Goal: Information Seeking & Learning: Learn about a topic

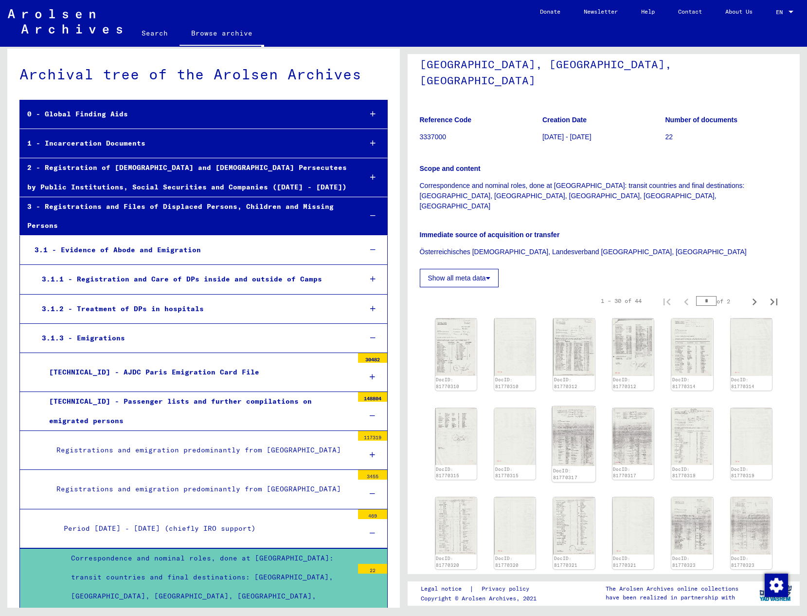
scroll to position [387, 0]
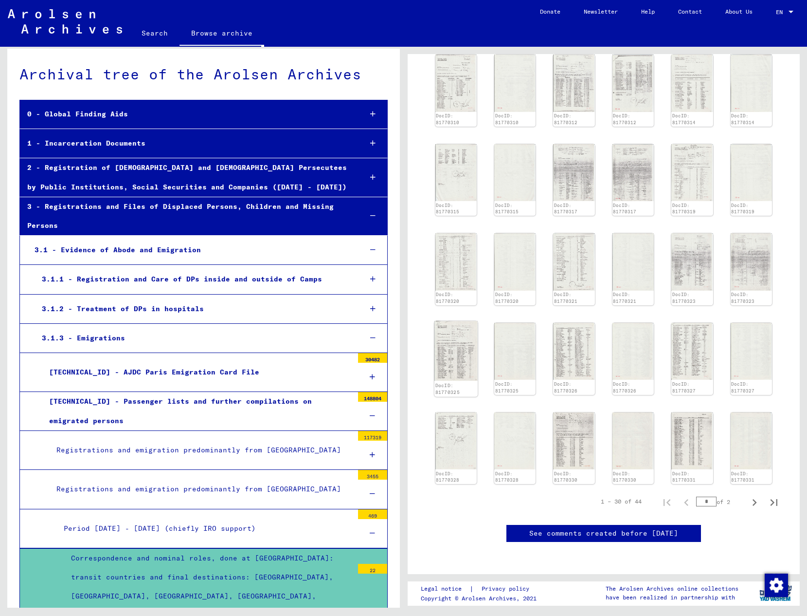
click at [465, 321] on img at bounding box center [456, 351] width 44 height 60
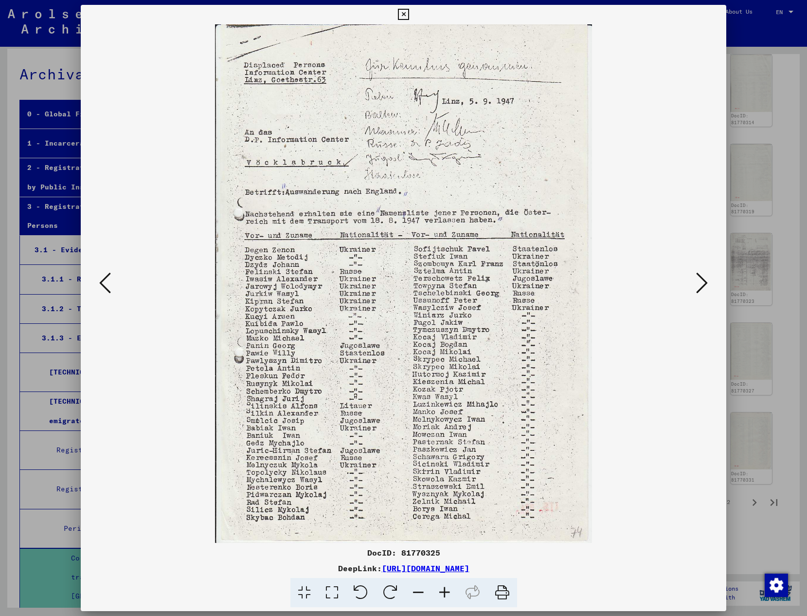
click at [409, 15] on icon at bounding box center [403, 15] width 11 height 12
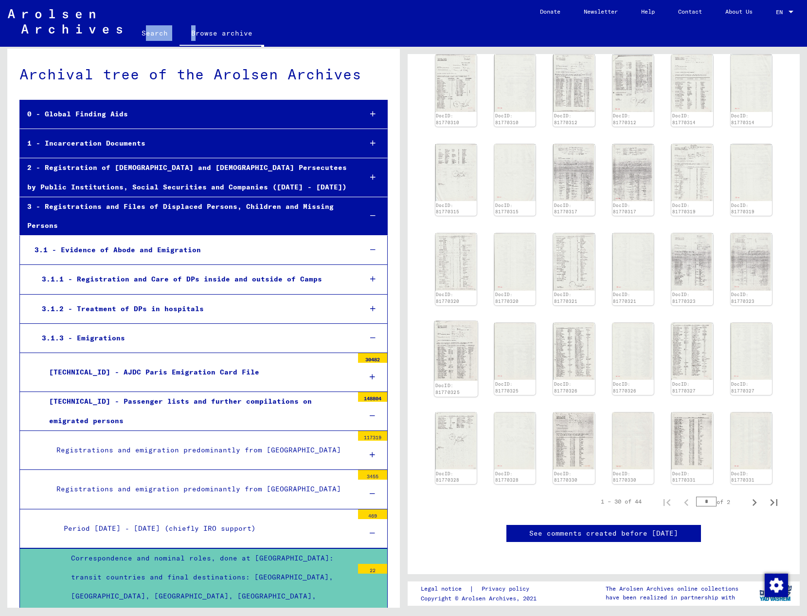
click at [461, 321] on img at bounding box center [456, 351] width 44 height 60
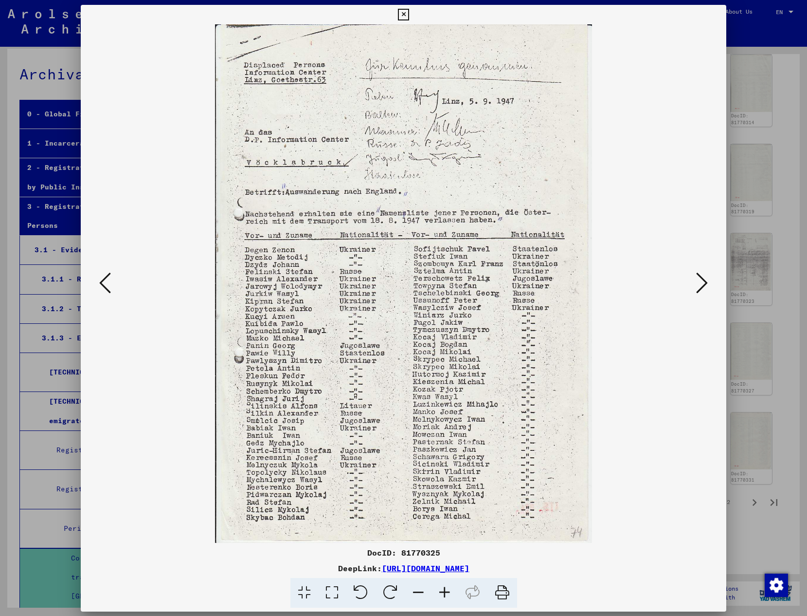
click at [461, 291] on img at bounding box center [404, 283] width 580 height 518
click at [700, 286] on icon at bounding box center [702, 282] width 12 height 23
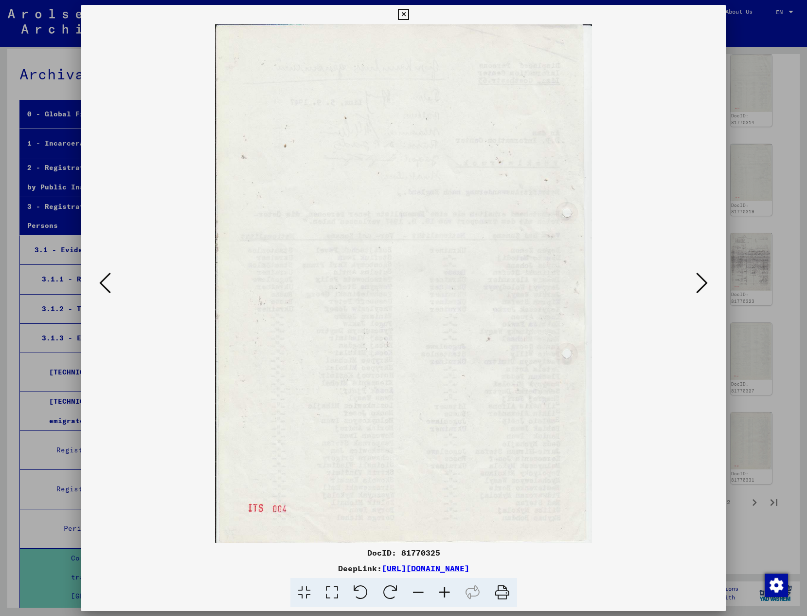
click at [700, 286] on icon at bounding box center [702, 282] width 12 height 23
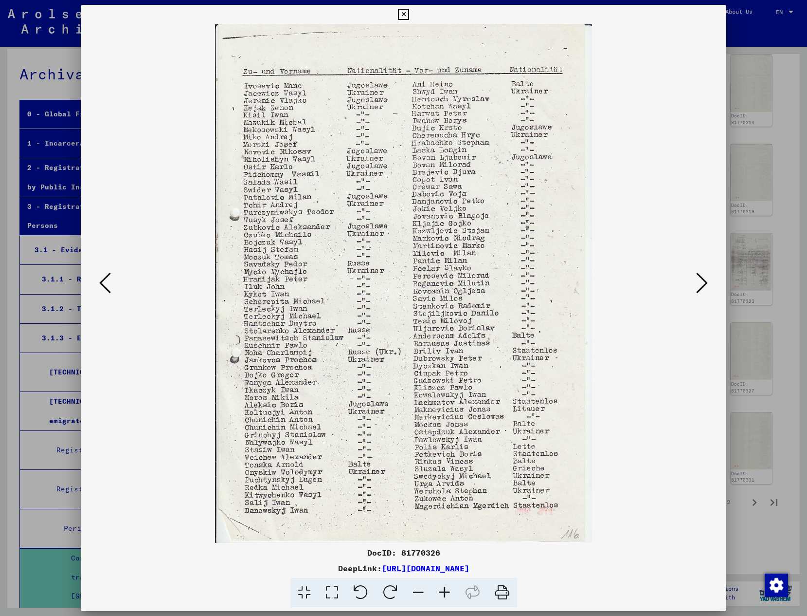
click at [704, 285] on icon at bounding box center [702, 282] width 12 height 23
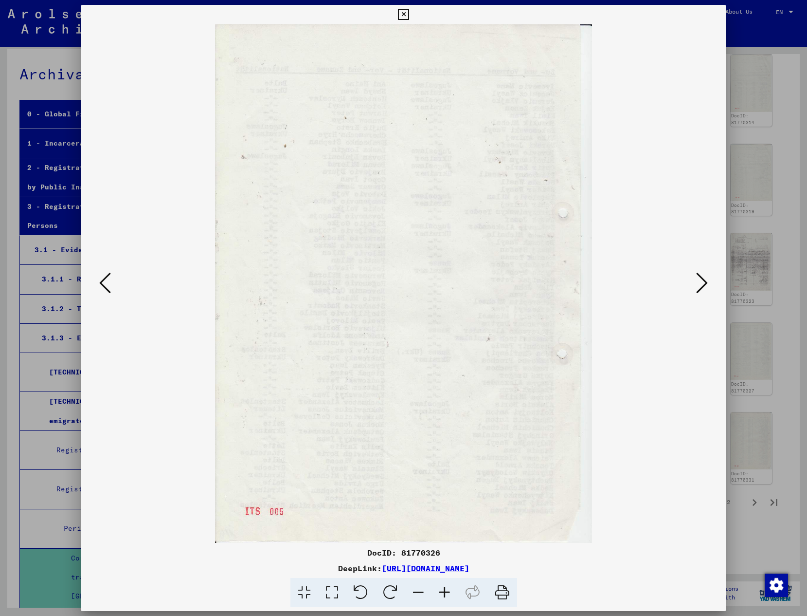
click at [705, 284] on icon at bounding box center [702, 282] width 12 height 23
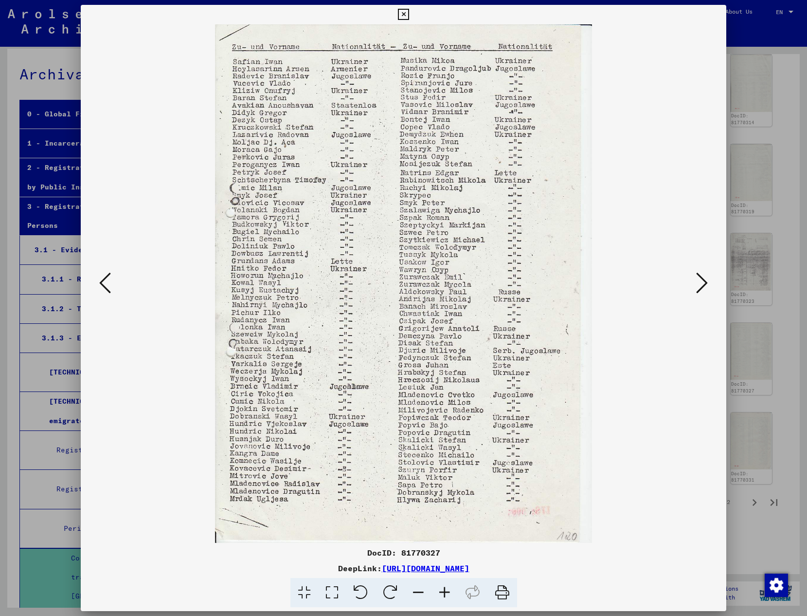
click at [705, 284] on icon at bounding box center [702, 282] width 12 height 23
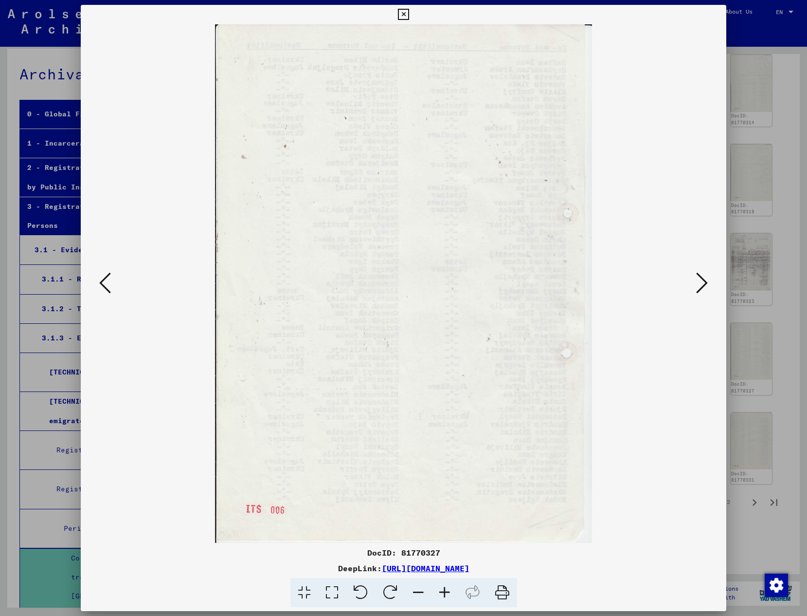
click at [705, 284] on icon at bounding box center [702, 282] width 12 height 23
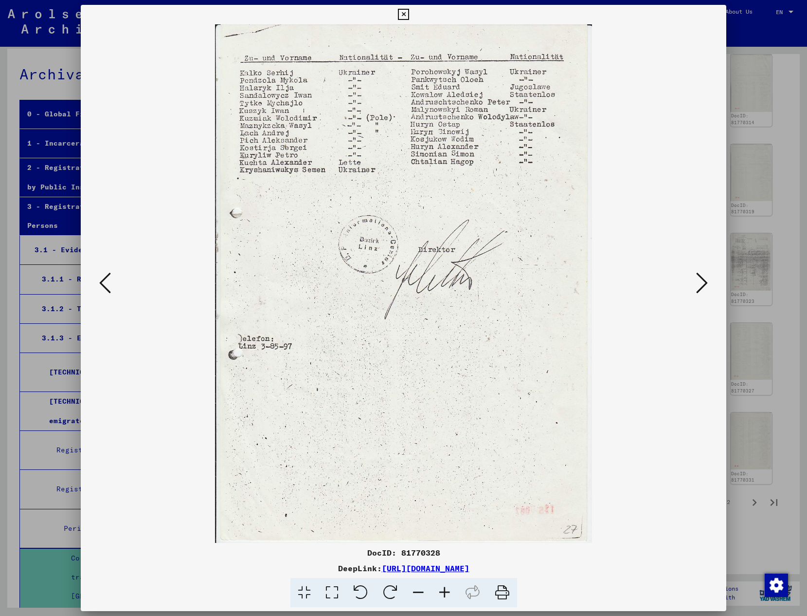
click at [107, 290] on icon at bounding box center [105, 282] width 12 height 23
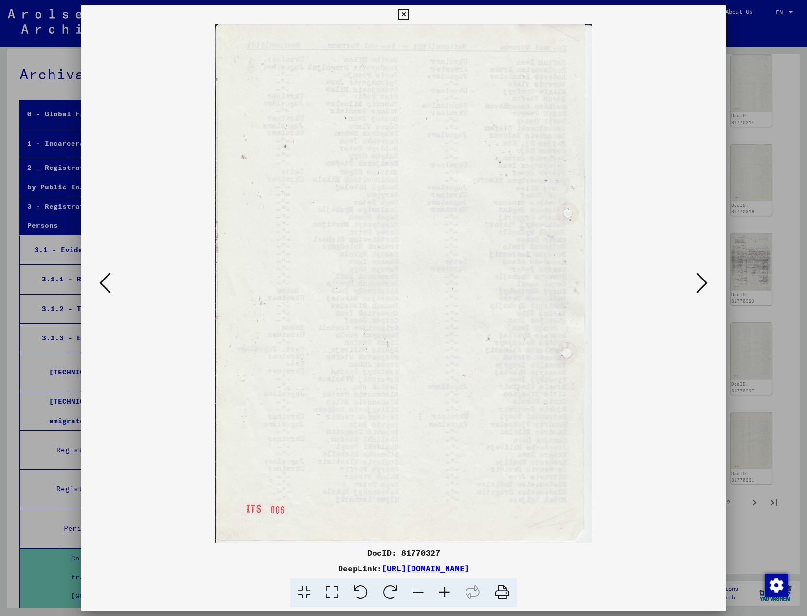
click at [107, 290] on icon at bounding box center [105, 282] width 12 height 23
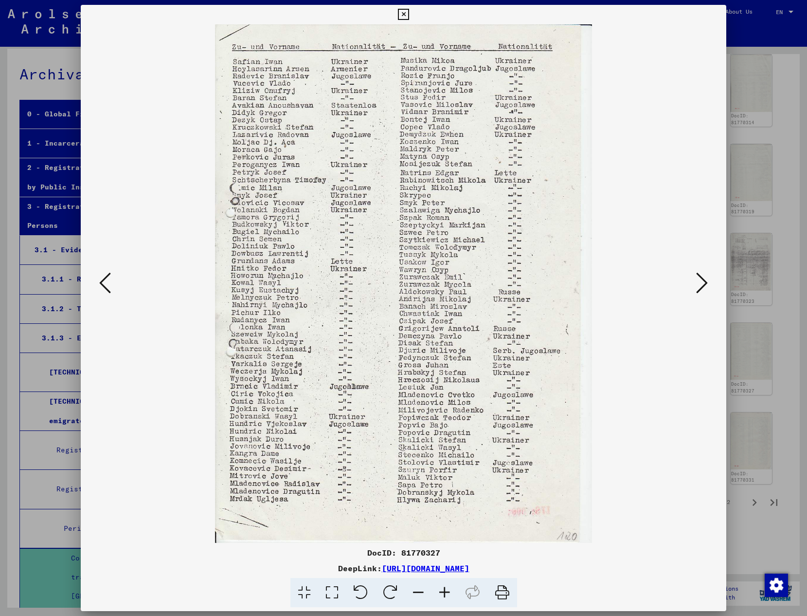
click at [107, 290] on icon at bounding box center [105, 282] width 12 height 23
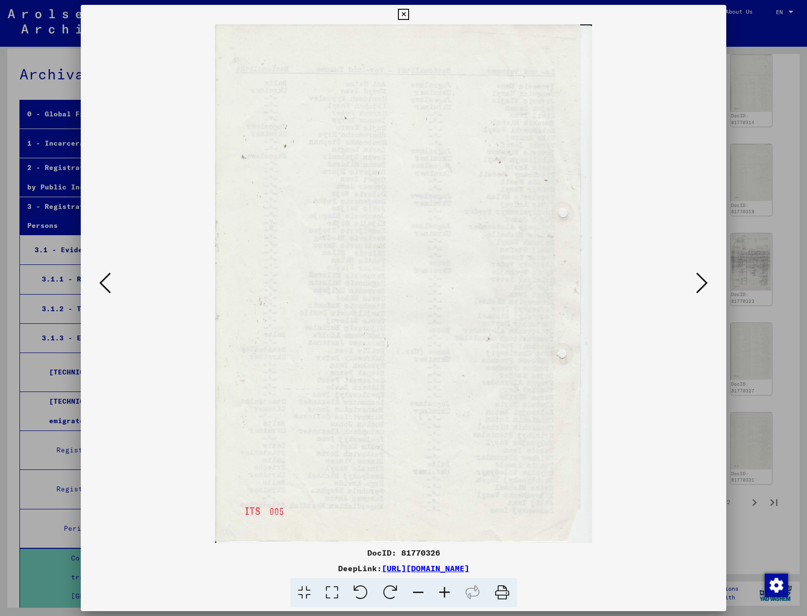
click at [107, 290] on icon at bounding box center [105, 282] width 12 height 23
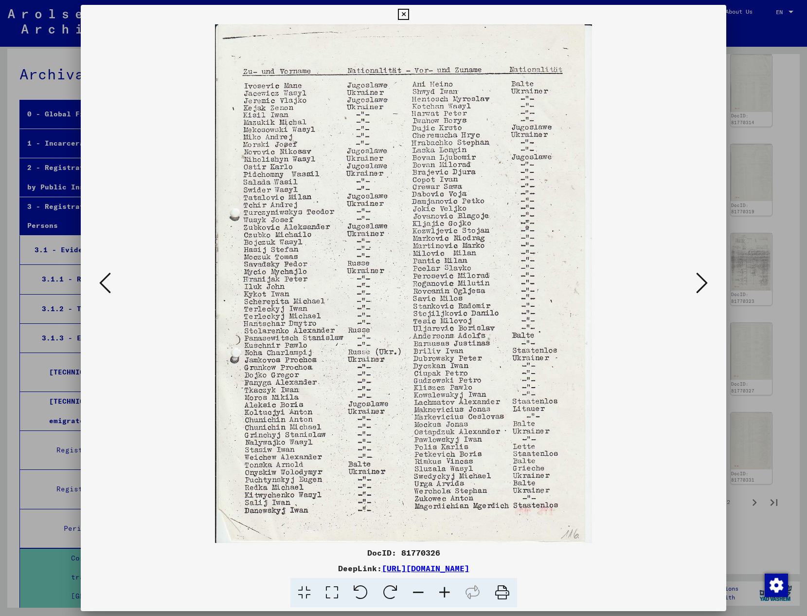
click at [107, 290] on icon at bounding box center [105, 282] width 12 height 23
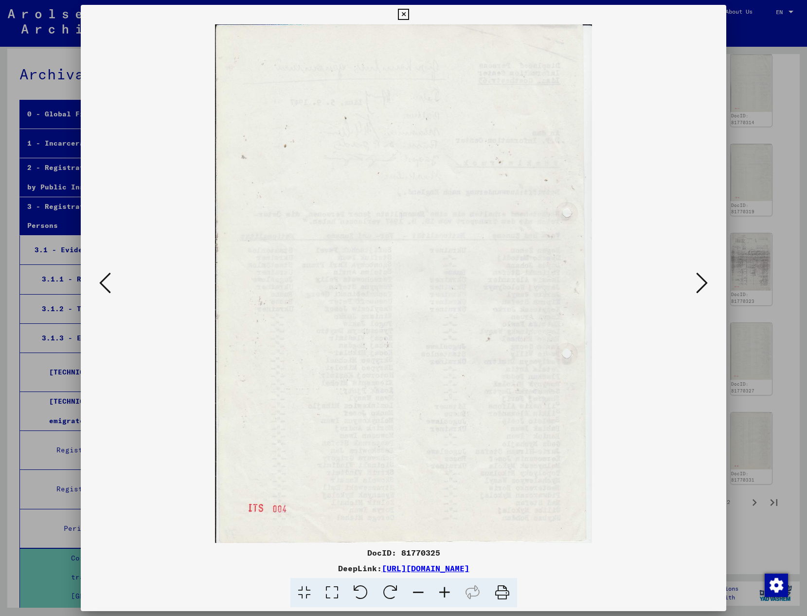
click at [107, 290] on icon at bounding box center [105, 282] width 12 height 23
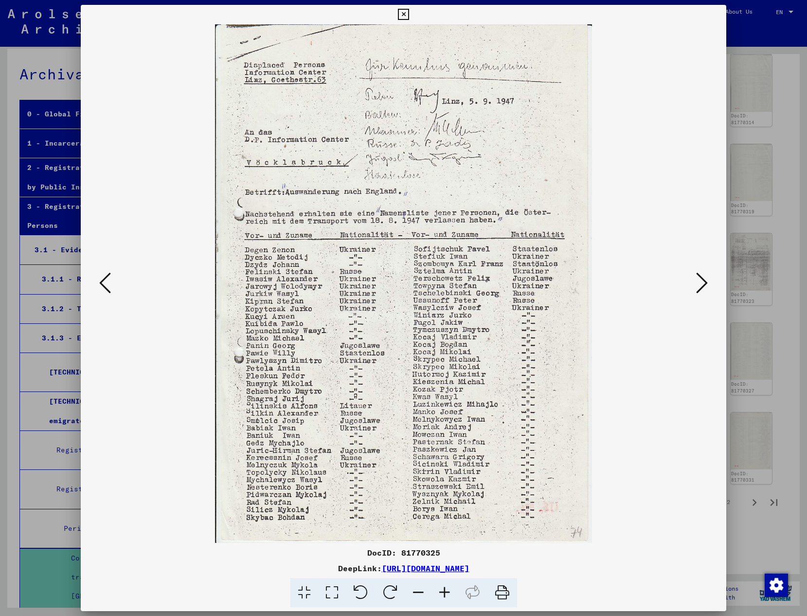
click at [104, 282] on icon at bounding box center [105, 282] width 12 height 23
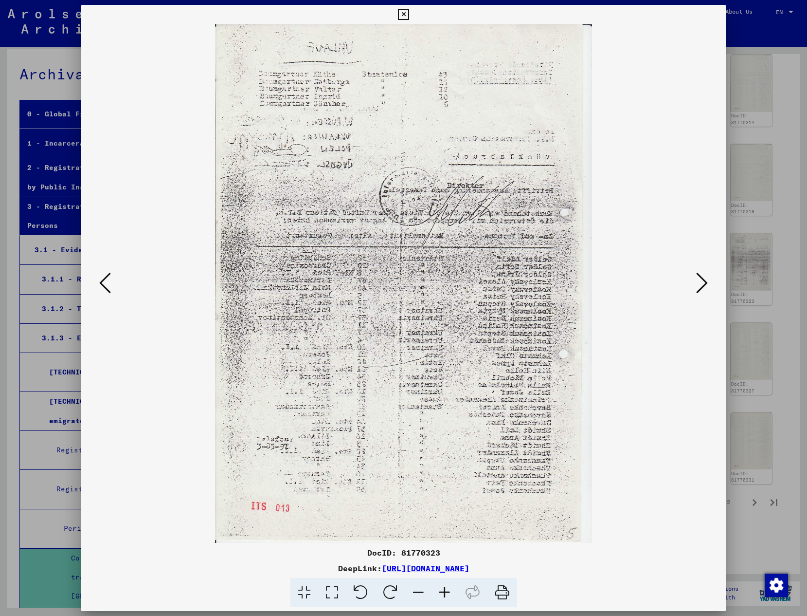
click at [104, 282] on icon at bounding box center [105, 282] width 12 height 23
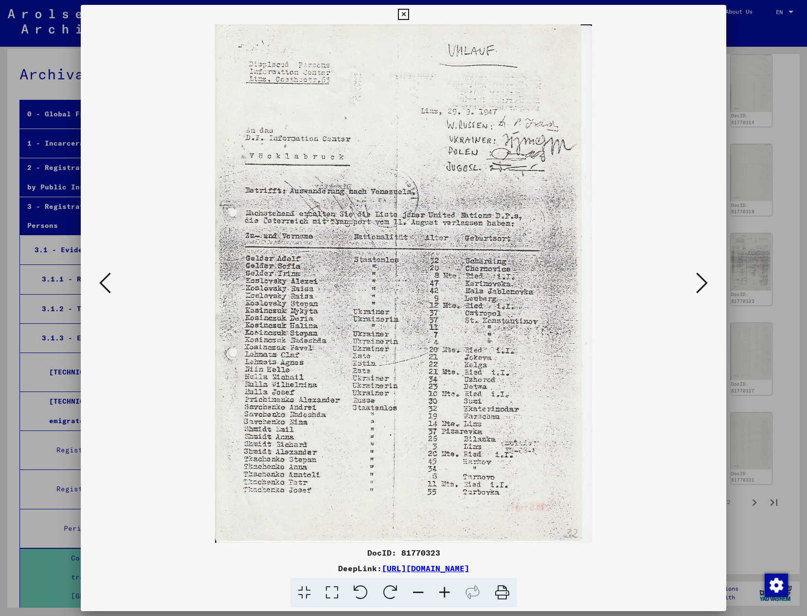
click at [700, 288] on icon at bounding box center [702, 282] width 12 height 23
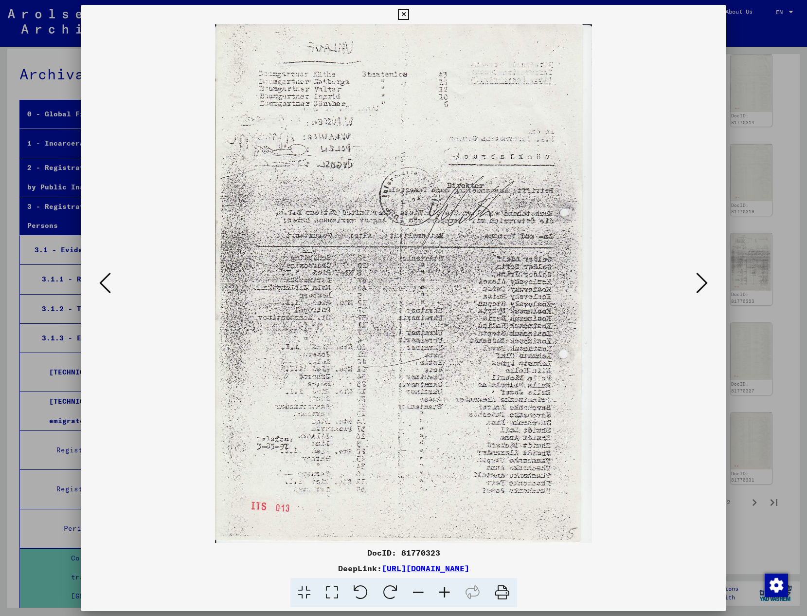
click at [700, 288] on icon at bounding box center [702, 282] width 12 height 23
